Goal: Transaction & Acquisition: Purchase product/service

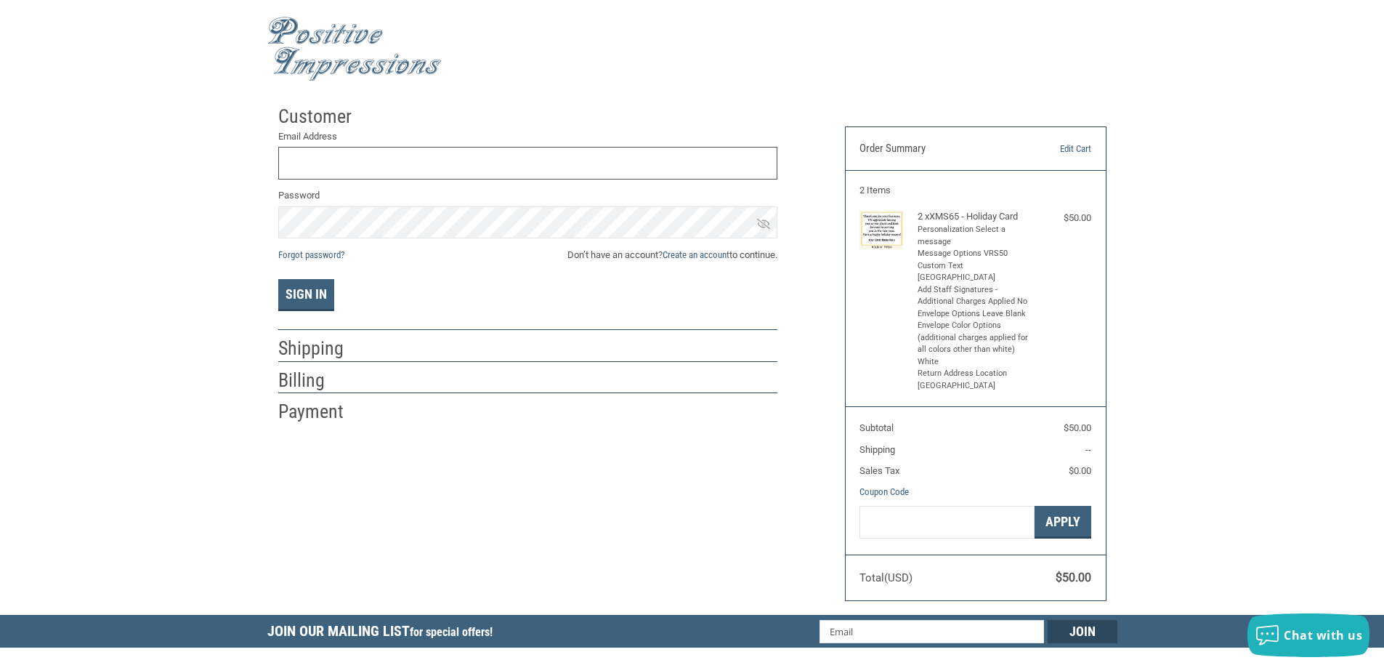
click at [347, 166] on input "Email Address" at bounding box center [527, 163] width 499 height 33
click at [365, 165] on input "Email Address" at bounding box center [527, 163] width 499 height 33
type input "[EMAIL_ADDRESS][DOMAIN_NAME]"
click at [278, 279] on button "Sign In" at bounding box center [306, 295] width 56 height 32
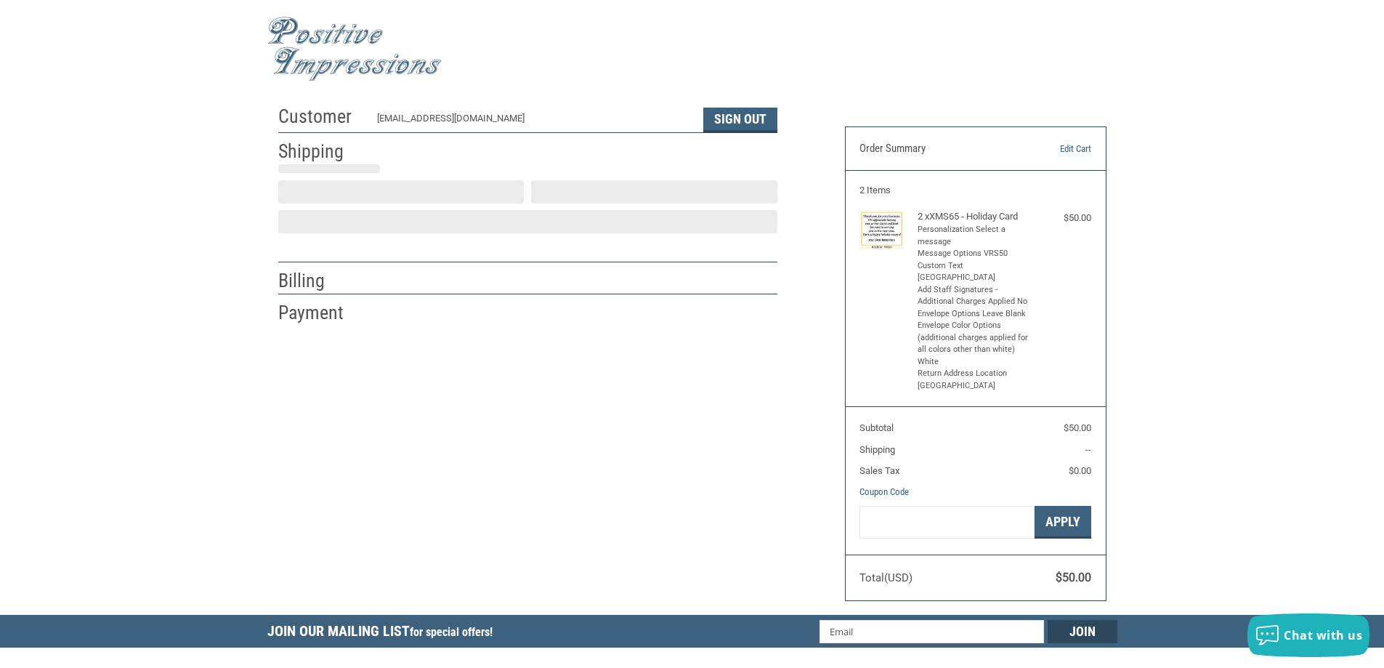
select select "NE"
select select "US"
select select "NE"
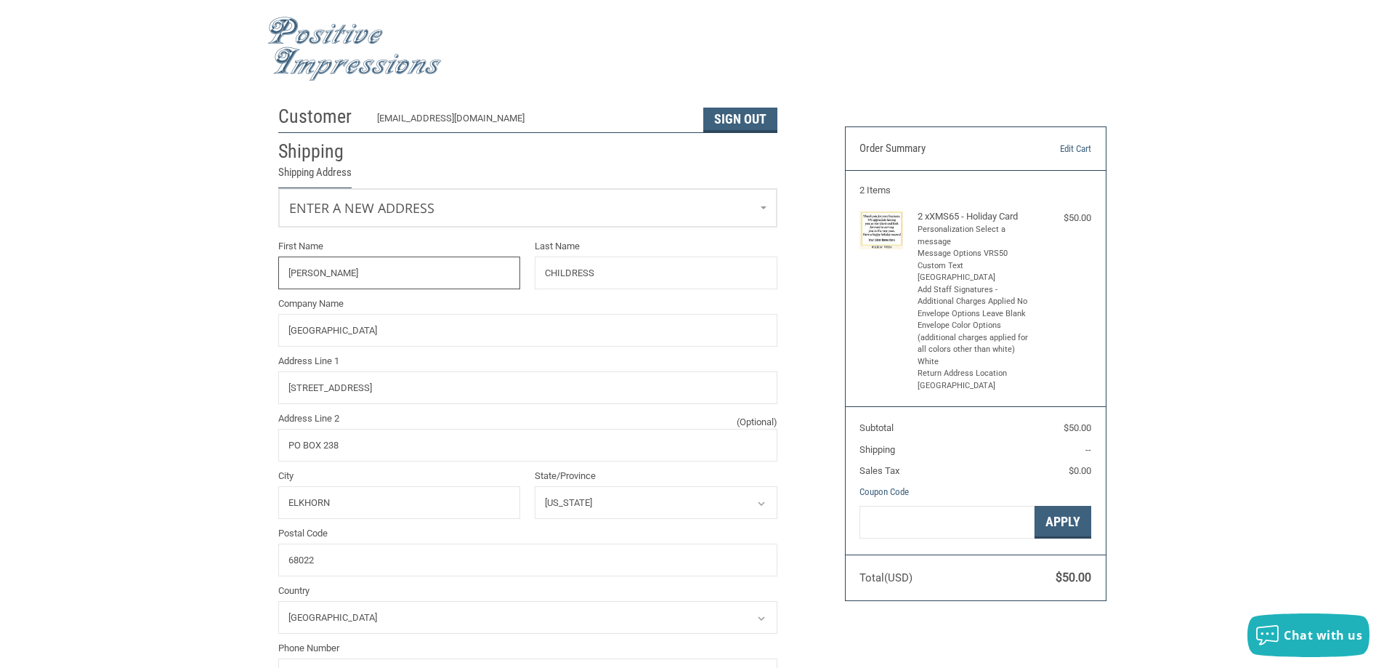
radio input "true"
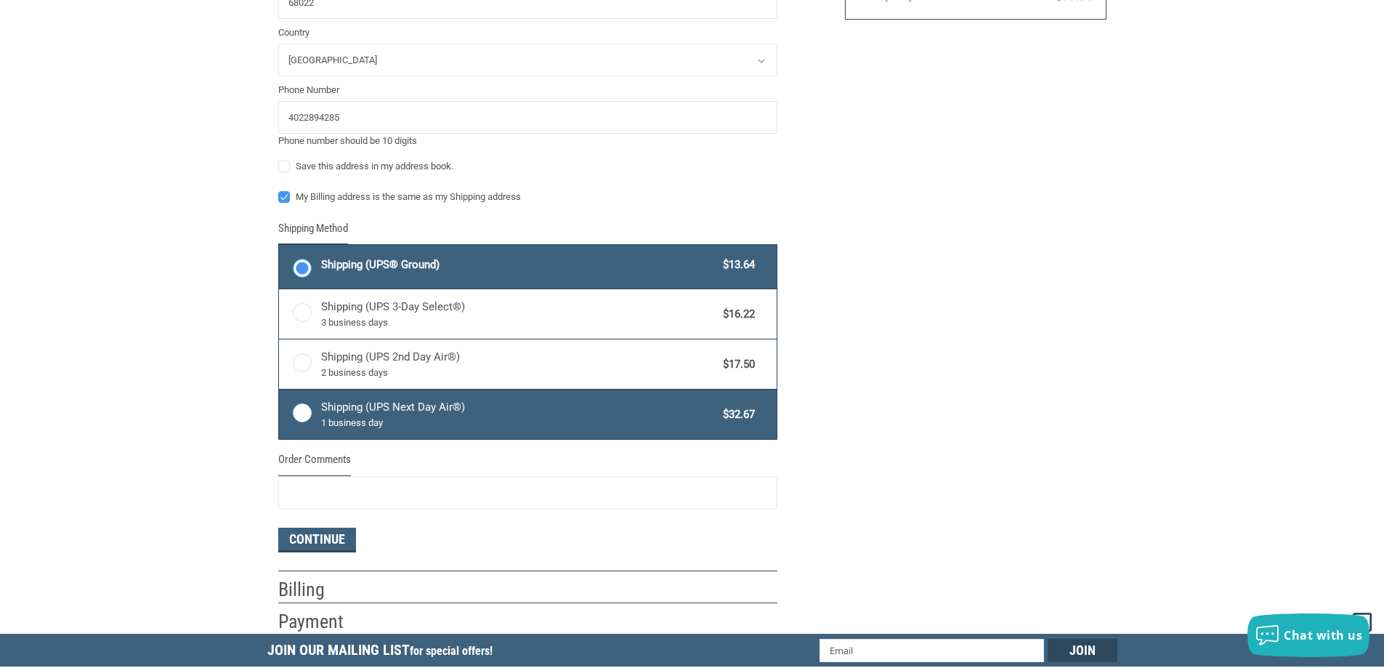
scroll to position [654, 0]
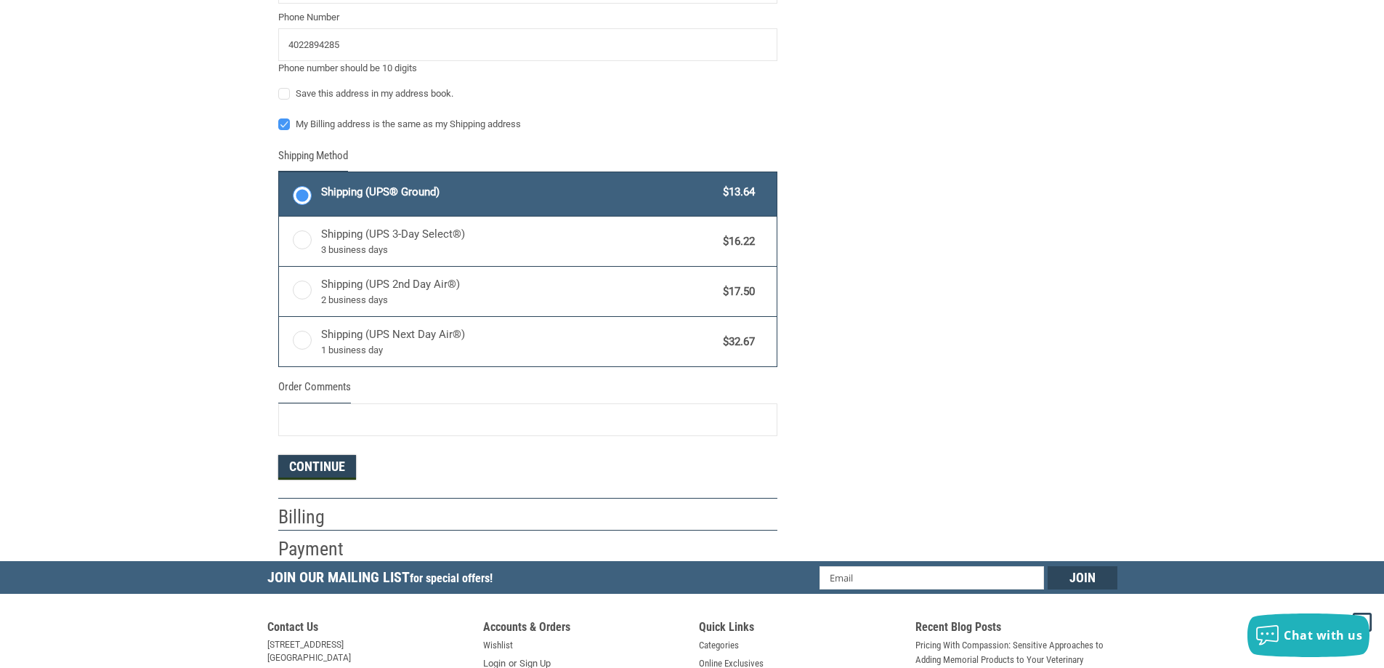
drag, startPoint x: 331, startPoint y: 459, endPoint x: 462, endPoint y: 462, distance: 131.5
click at [331, 458] on button "Continue" at bounding box center [317, 467] width 78 height 25
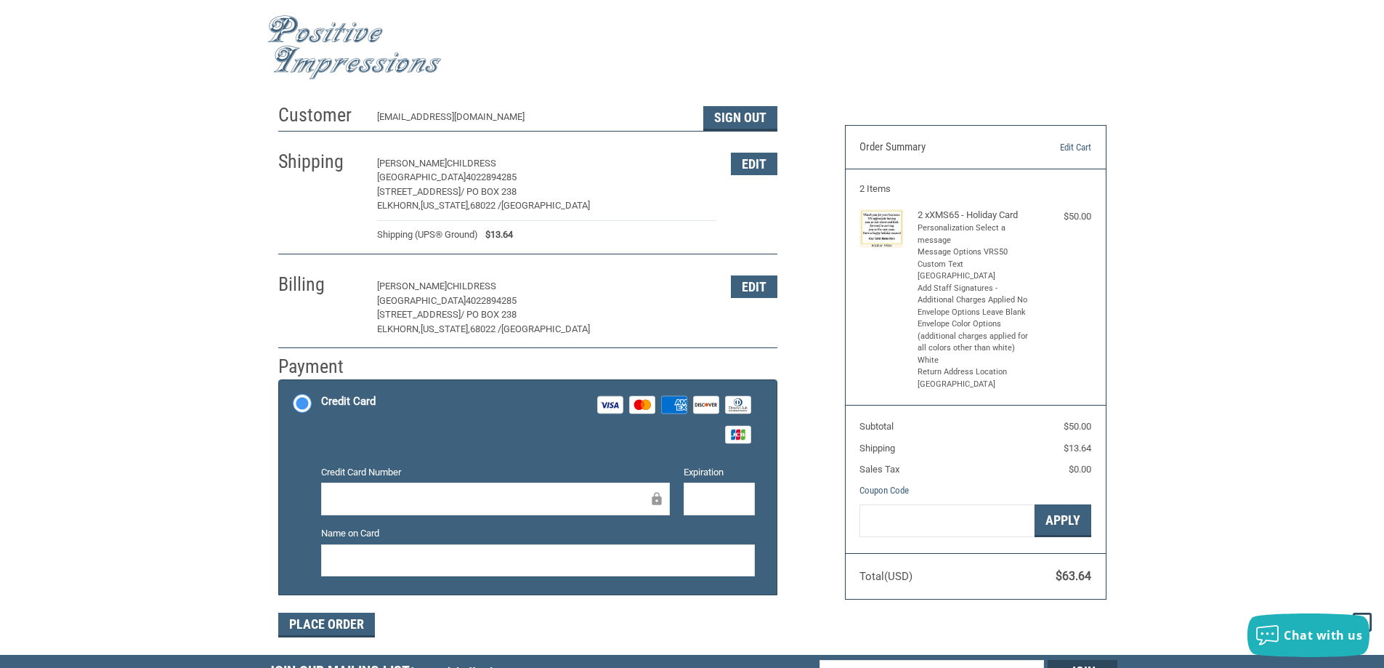
scroll to position [0, 0]
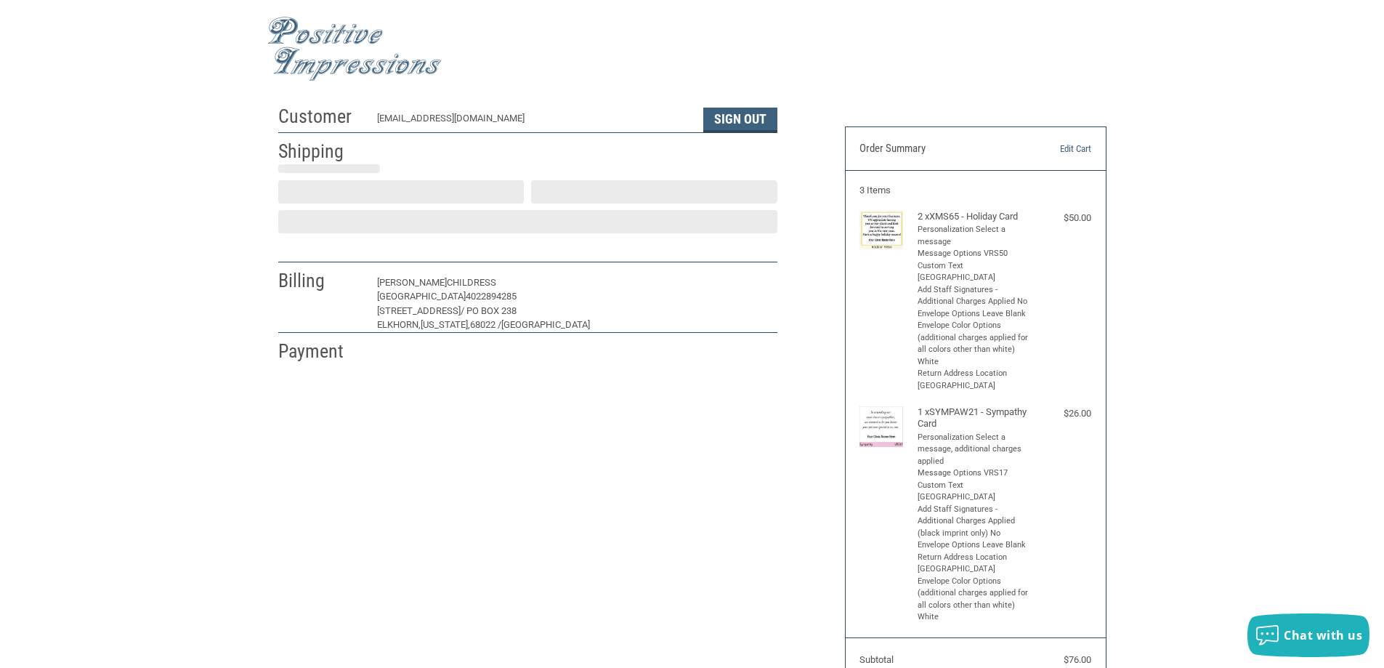
select select "US"
select select "NE"
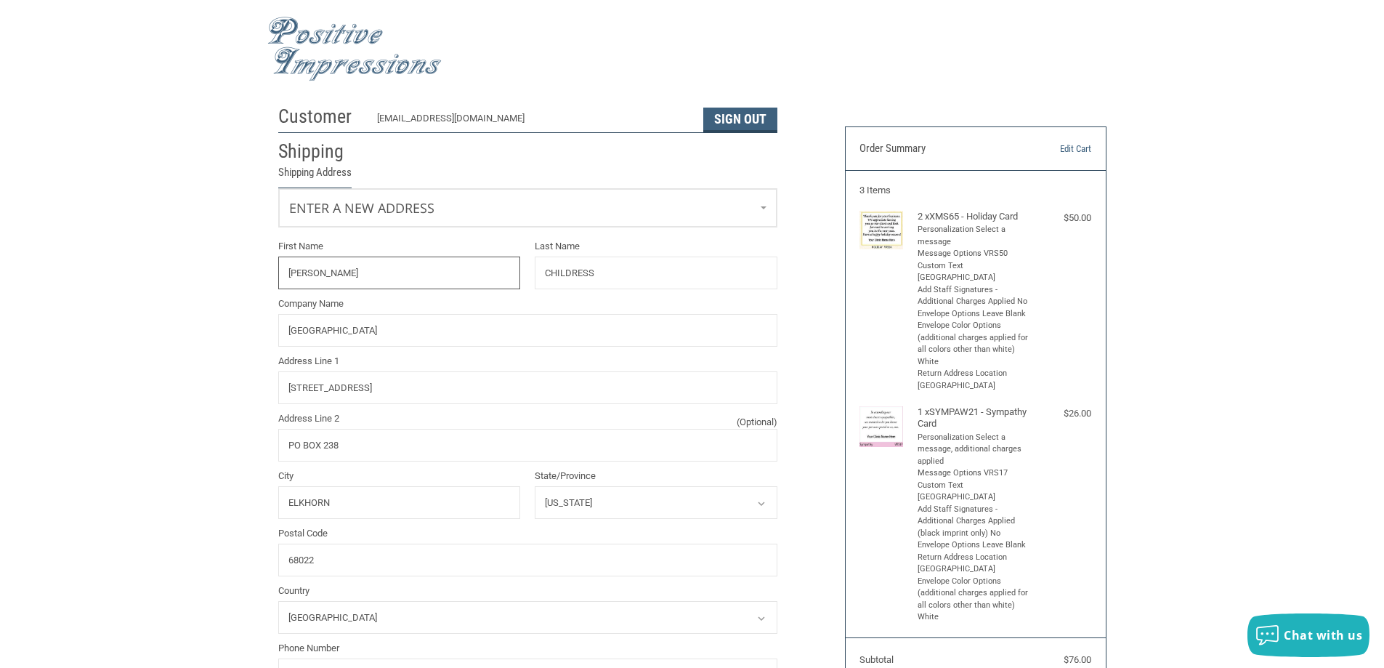
radio input "true"
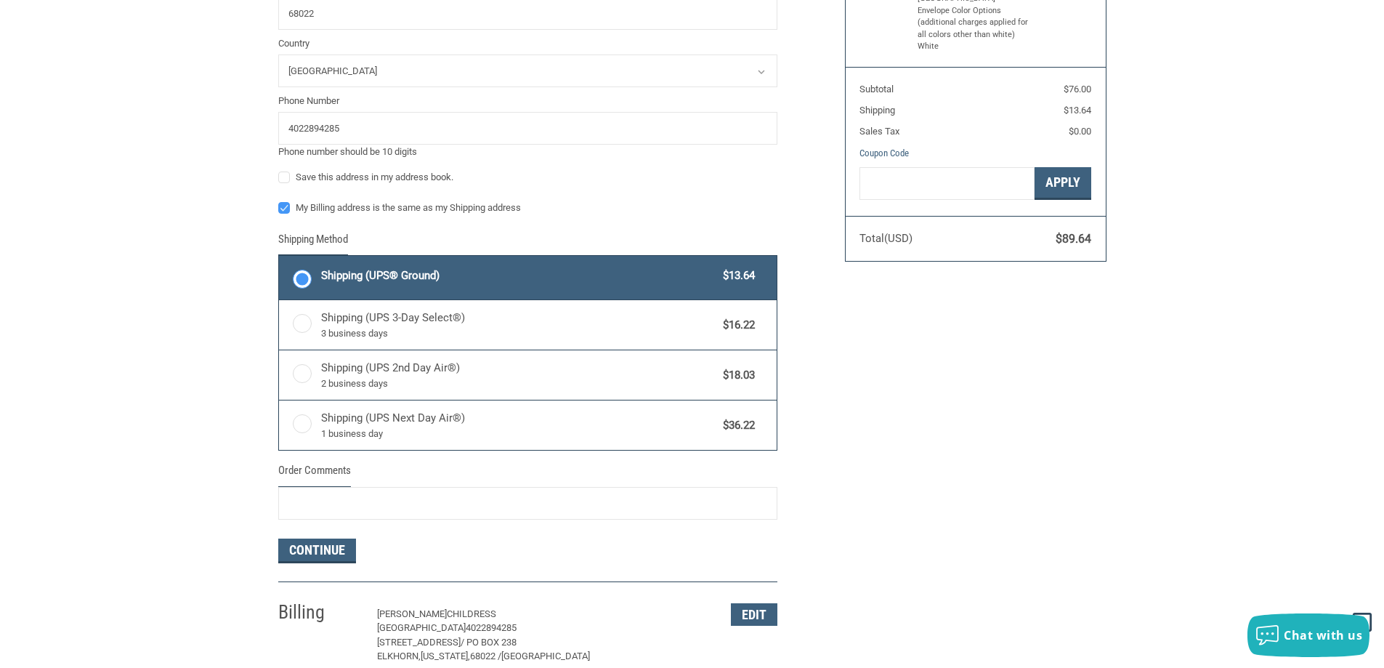
scroll to position [654, 0]
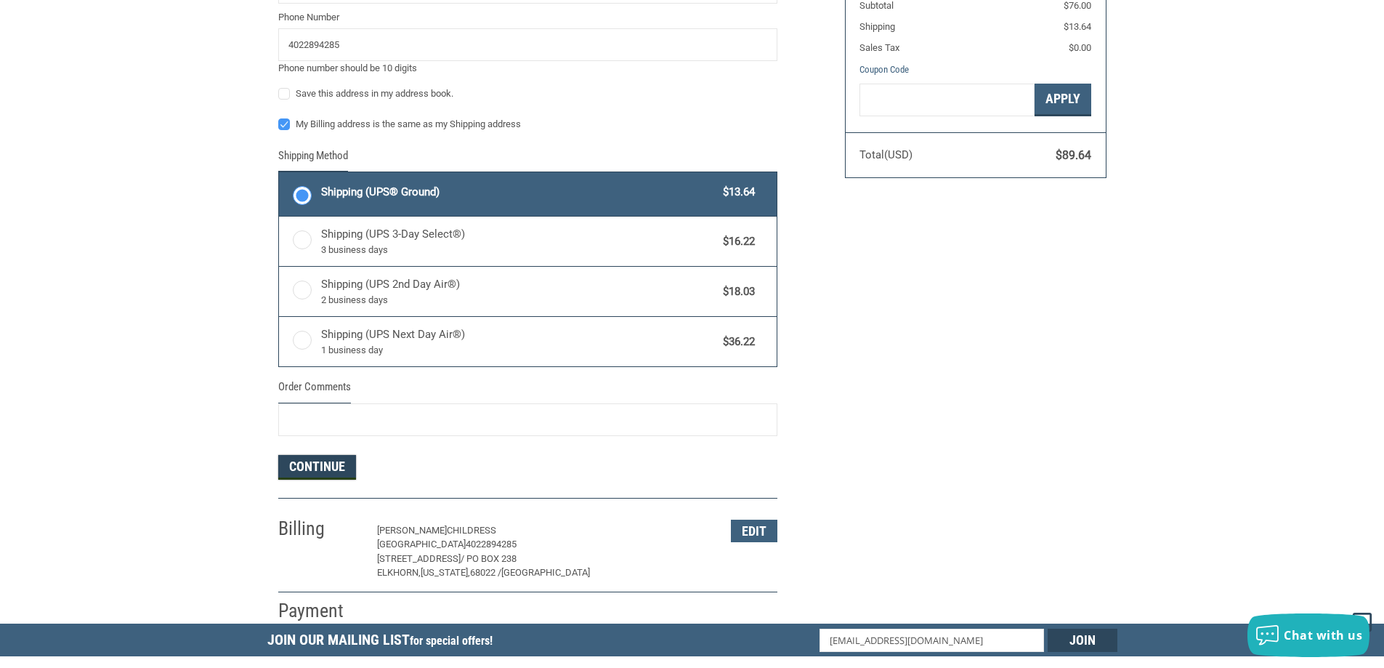
drag, startPoint x: 315, startPoint y: 466, endPoint x: 329, endPoint y: 465, distance: 13.9
click at [316, 466] on button "Continue" at bounding box center [317, 467] width 78 height 25
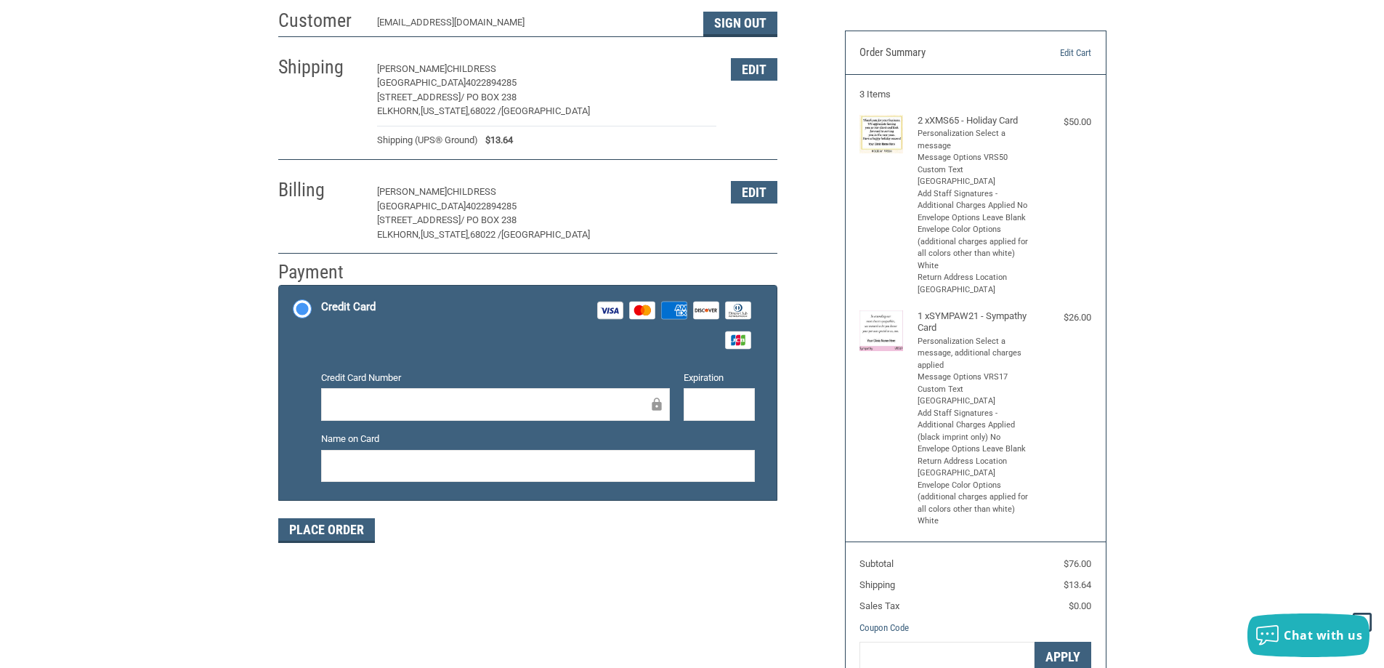
scroll to position [90, 0]
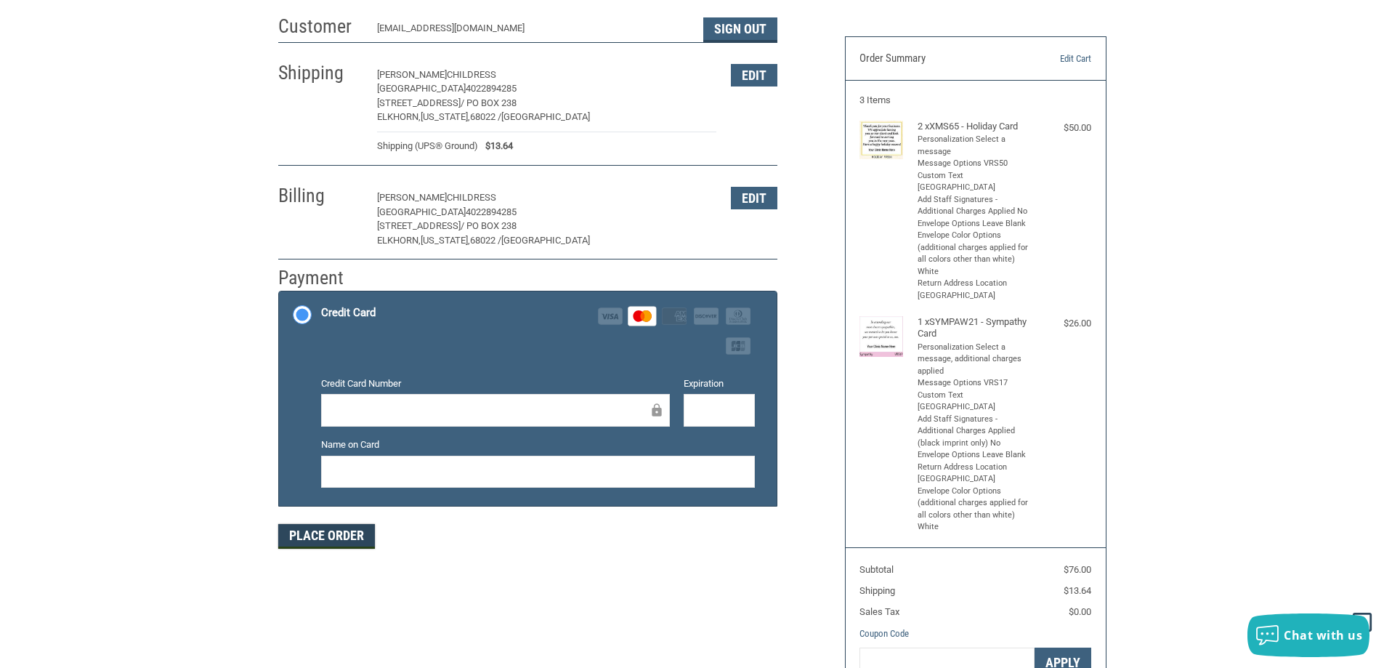
click at [357, 537] on button "Place Order" at bounding box center [326, 536] width 97 height 25
